Goal: Transaction & Acquisition: Purchase product/service

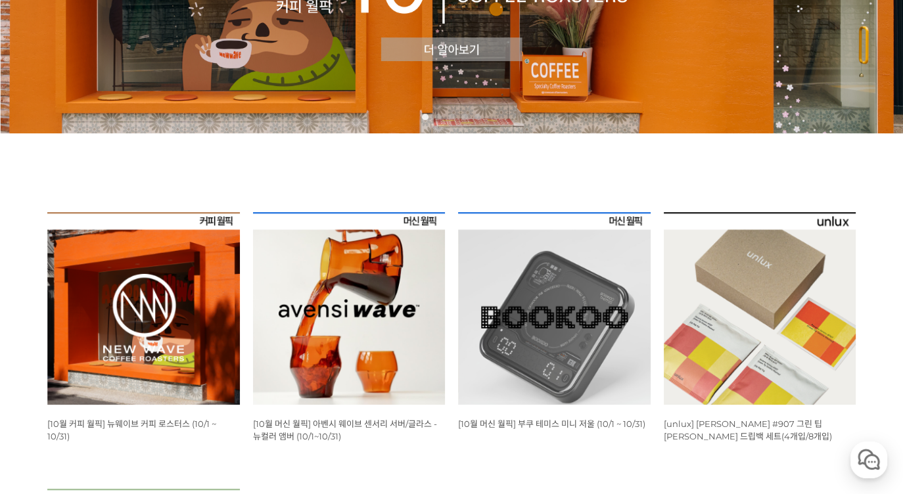
scroll to position [329, 0]
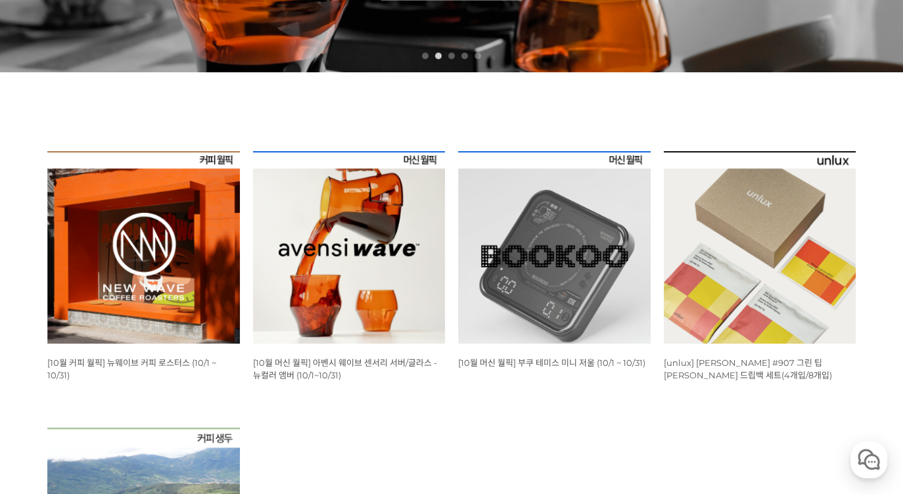
click at [335, 305] on img at bounding box center [349, 247] width 193 height 193
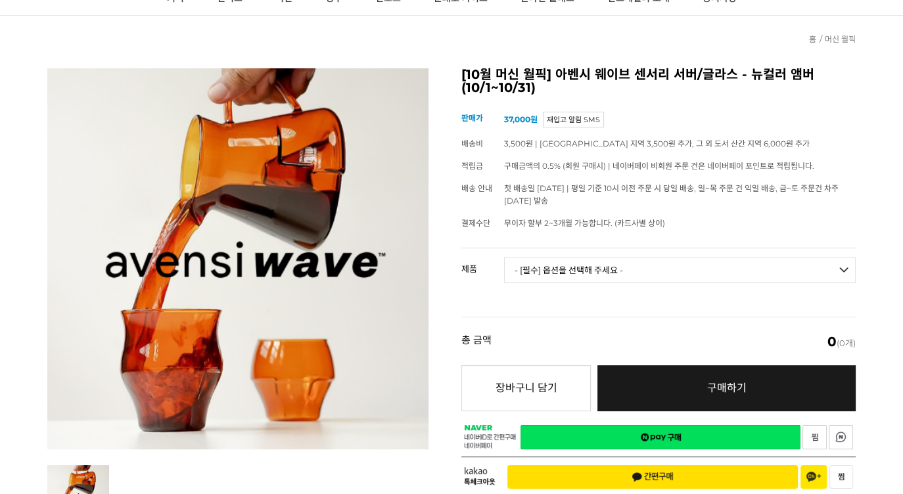
scroll to position [131, 0]
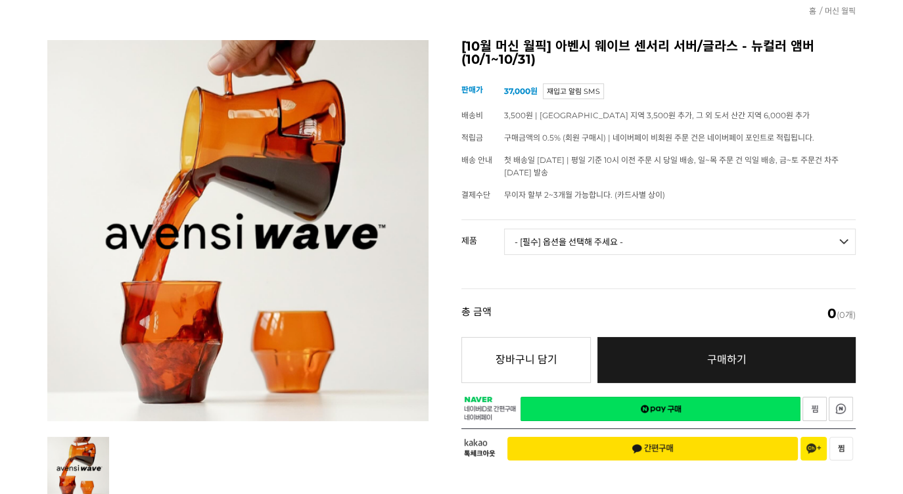
click at [645, 235] on select "- [필수] 옵션을 선택해 주세요 - ------------------- 웨이브 앰버 3종 세트 사이클론 센서리 서버 앰버 [품절] 알토 글라…" at bounding box center [680, 242] width 352 height 26
click at [504, 229] on select "- [필수] 옵션을 선택해 주세요 - ------------------- 웨이브 앰버 3종 세트 사이클론 센서리 서버 앰버 [품절] 알토 글라…" at bounding box center [680, 242] width 352 height 26
click at [626, 242] on select "- [필수] 옵션을 선택해 주세요 - ------------------- 웨이브 앰버 3종 세트 사이클론 센서리 서버 앰버 [품절] 알토 글라…" at bounding box center [680, 242] width 352 height 26
click at [504, 229] on select "- [필수] 옵션을 선택해 주세요 - ------------------- 웨이브 앰버 3종 세트 사이클론 센서리 서버 앰버 [품절] 알토 글라…" at bounding box center [680, 242] width 352 height 26
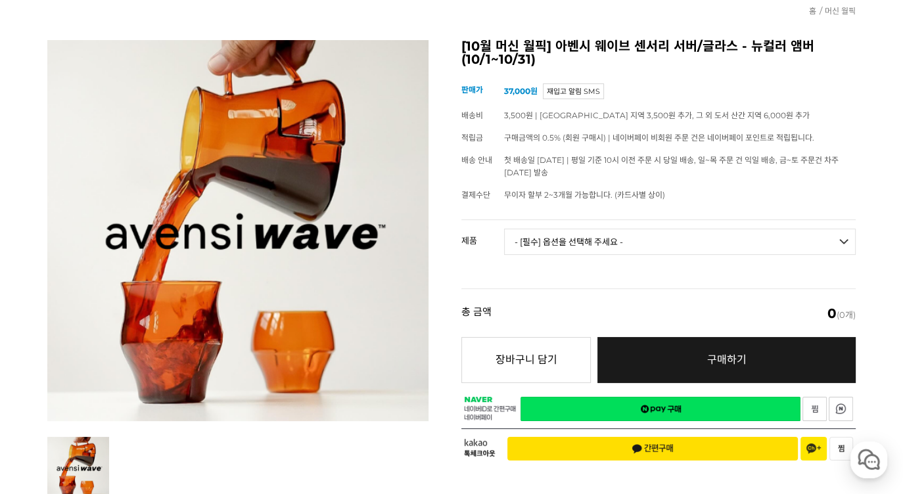
click at [620, 237] on select "- [필수] 옵션을 선택해 주세요 - ------------------- 웨이브 앰버 3종 세트 사이클론 센서리 서버 앰버 [품절] 알토 글라…" at bounding box center [680, 242] width 352 height 26
click at [504, 229] on select "- [필수] 옵션을 선택해 주세요 - ------------------- 웨이브 앰버 3종 세트 사이클론 센서리 서버 앰버 [품절] 알토 글라…" at bounding box center [680, 242] width 352 height 26
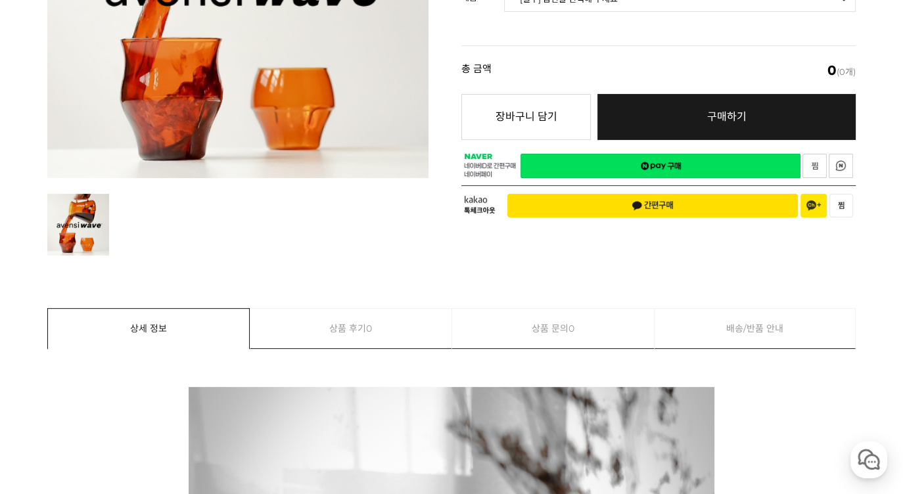
scroll to position [131, 0]
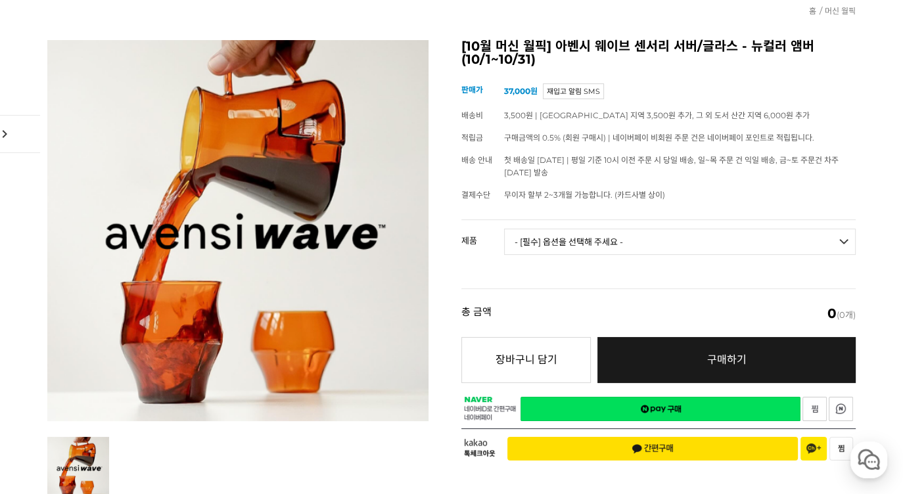
click at [616, 240] on select "- [필수] 옵션을 선택해 주세요 - ------------------- 웨이브 앰버 3종 세트 사이클론 센서리 서버 앰버 [품절] 알토 글라…" at bounding box center [680, 242] width 352 height 26
click at [504, 229] on select "- [필수] 옵션을 선택해 주세요 - ------------------- 웨이브 앰버 3종 세트 사이클론 센서리 서버 앰버 [품절] 알토 글라…" at bounding box center [680, 242] width 352 height 26
select select "*"
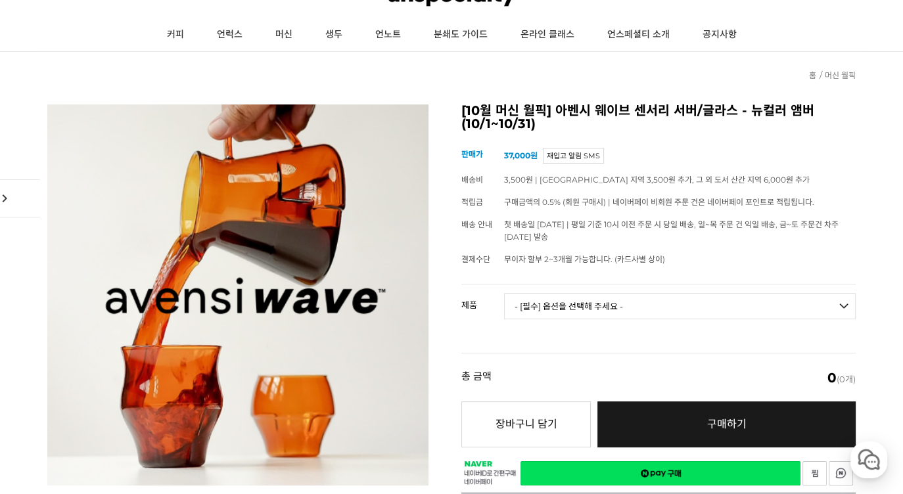
scroll to position [0, 0]
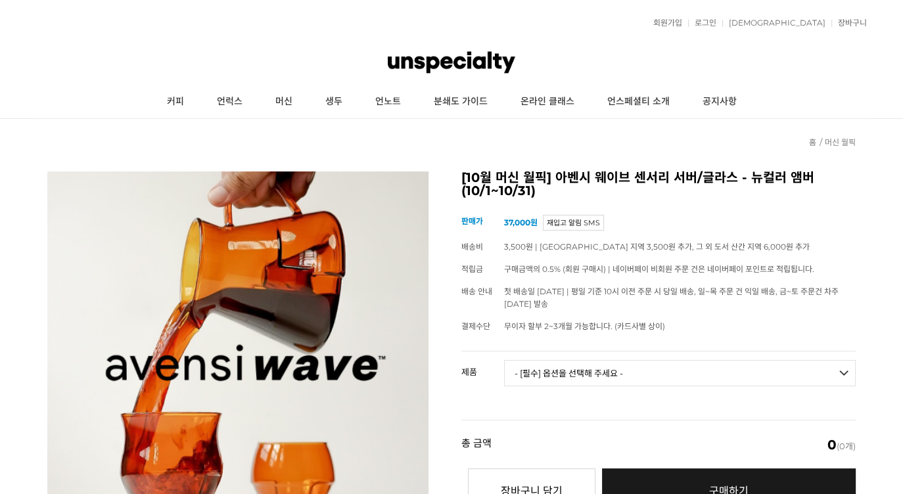
drag, startPoint x: 0, startPoint y: 0, endPoint x: 645, endPoint y: 369, distance: 743.3
click at [645, 369] on select "- [필수] 옵션을 선택해 주세요 - ------------------- 웨이브 앰버 3종 세트 사이클론 센서리 서버 앰버 [품절] 알토 글라…" at bounding box center [680, 373] width 352 height 26
click at [504, 360] on select "- [필수] 옵션을 선택해 주세요 - ------------------- 웨이브 앰버 3종 세트 사이클론 센서리 서버 앰버 [품절] 알토 글라…" at bounding box center [680, 373] width 352 height 26
select select "*"
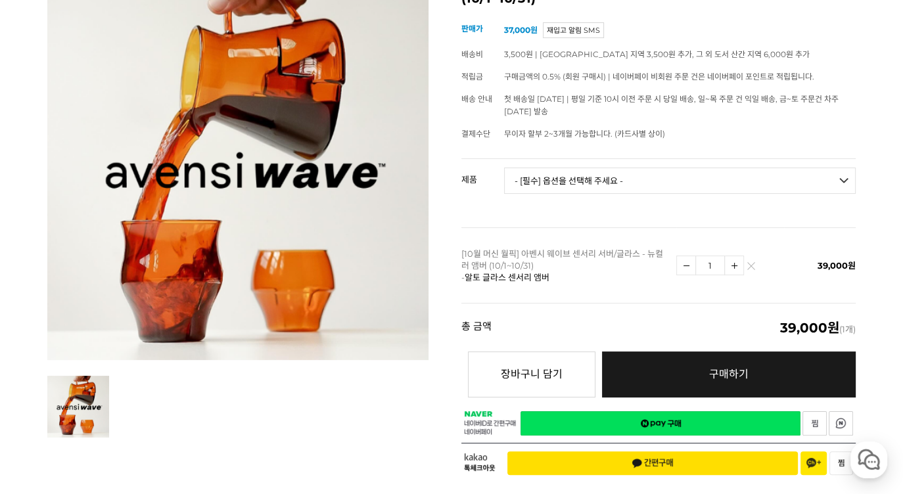
scroll to position [197, 0]
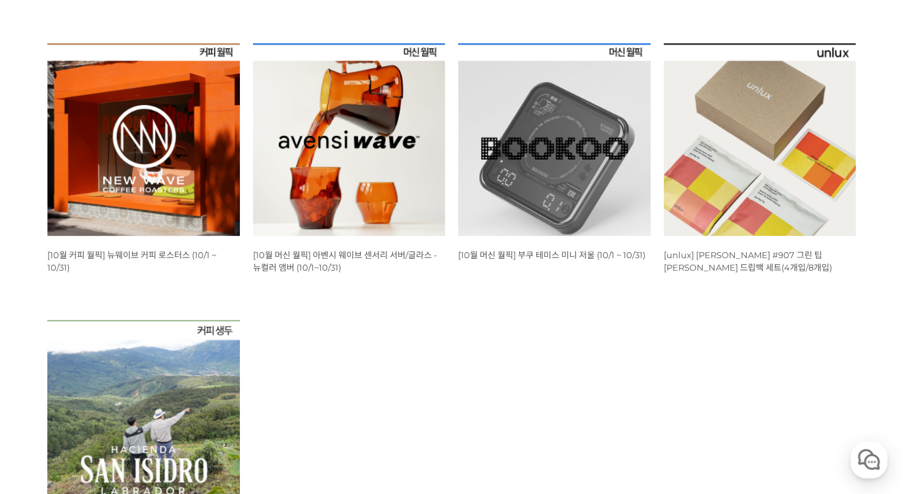
scroll to position [346, 0]
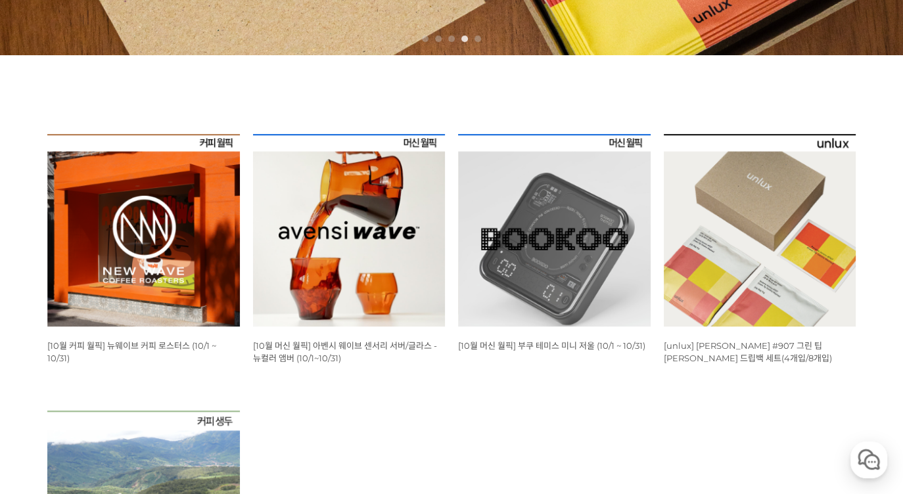
click at [117, 241] on img at bounding box center [143, 230] width 193 height 193
